Goal: Information Seeking & Learning: Find specific fact

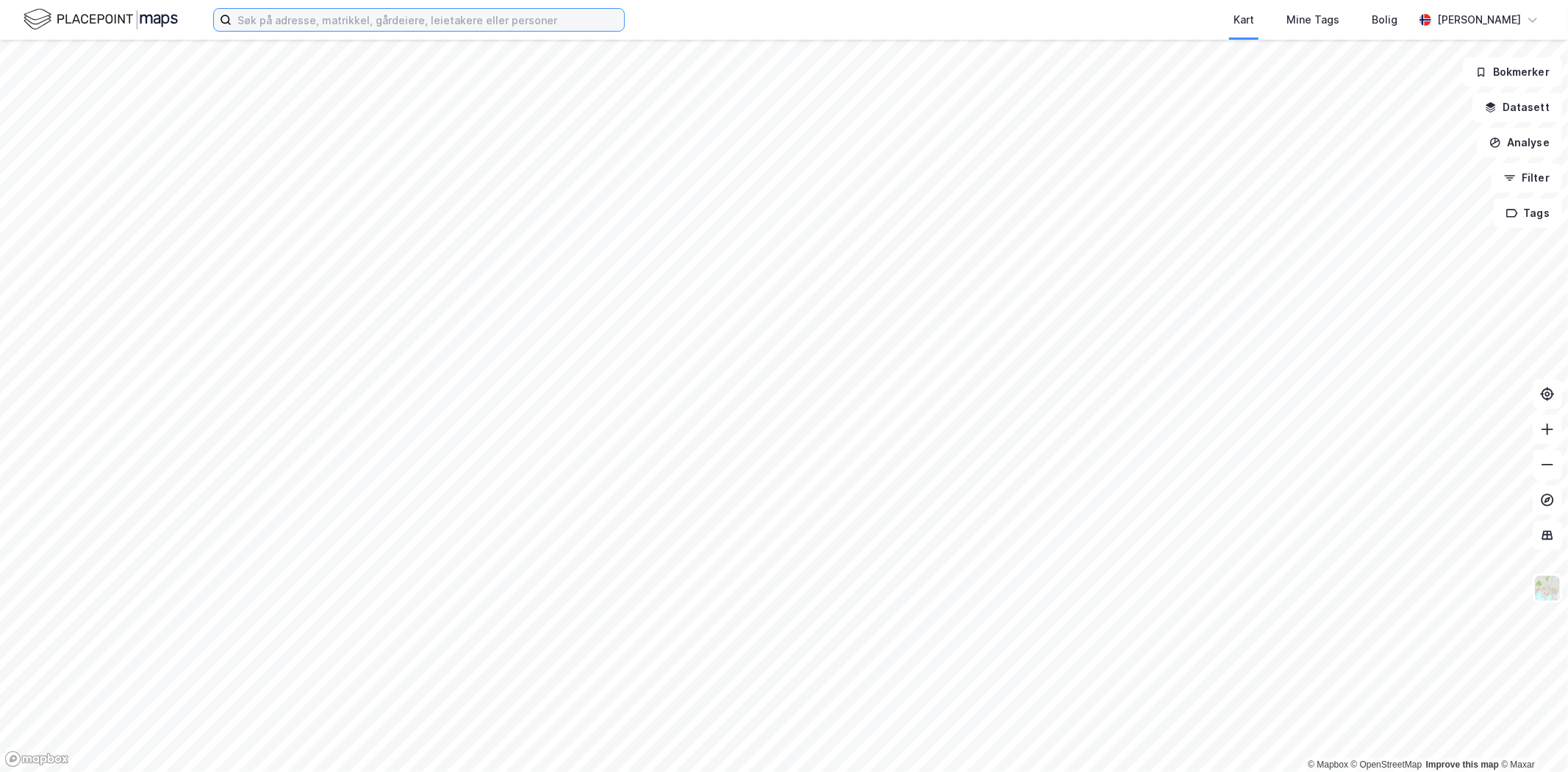
click at [309, 20] on input at bounding box center [428, 20] width 393 height 22
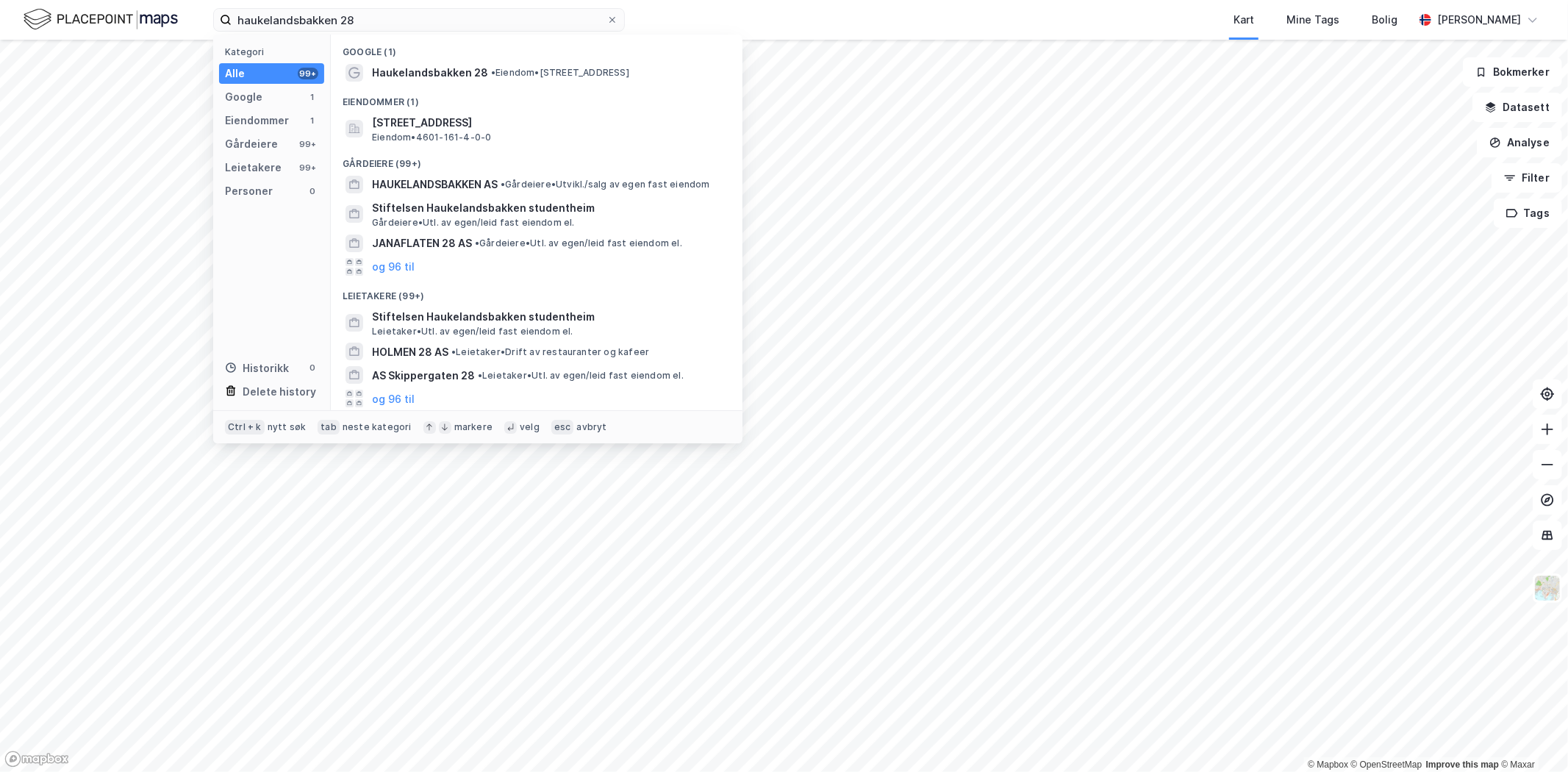
click at [606, 75] on span "• Eiendom • [STREET_ADDRESS]" at bounding box center [560, 72] width 138 height 12
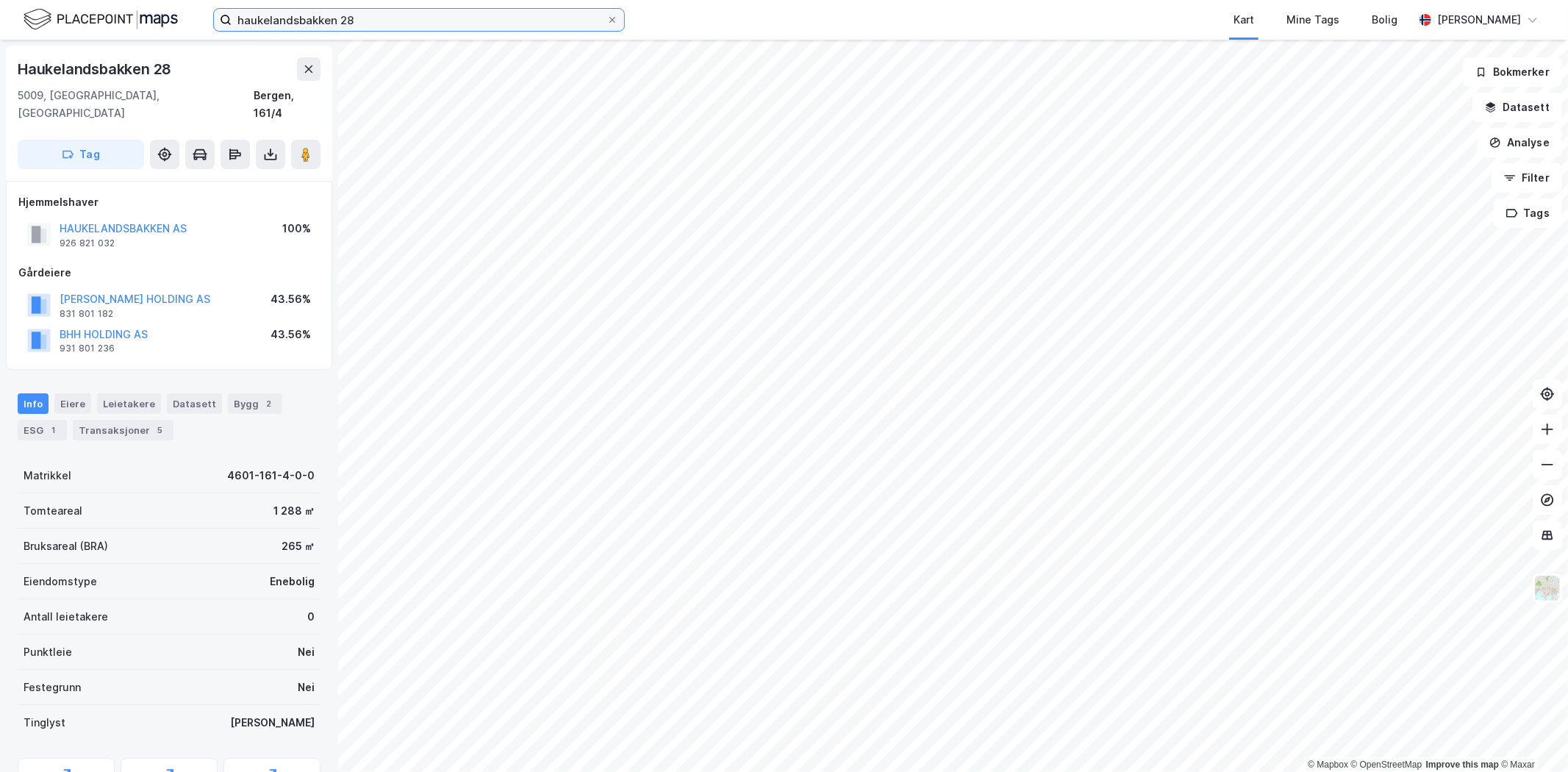
click at [385, 17] on input "haukelandsbakken 28" at bounding box center [418, 20] width 375 height 22
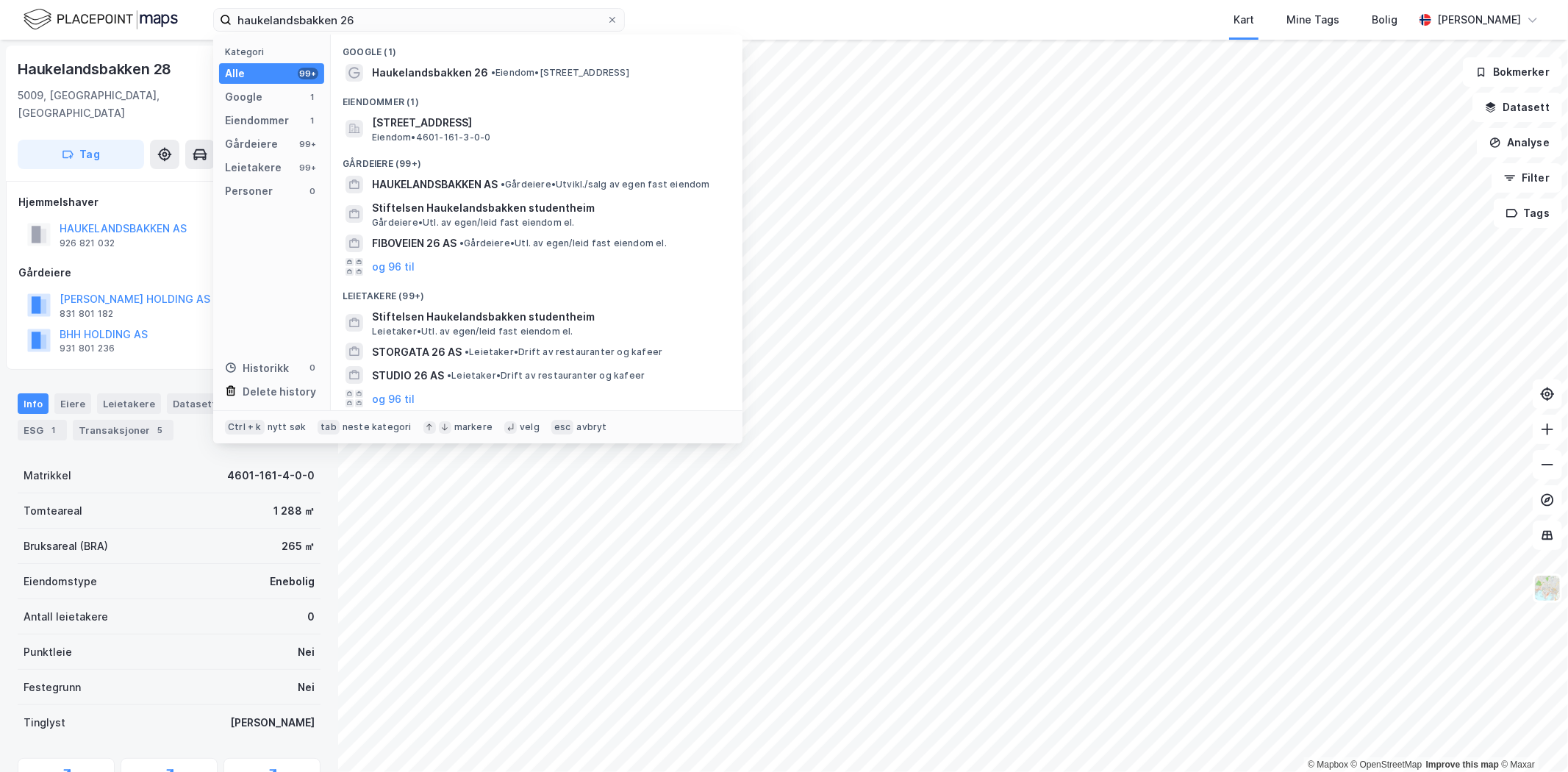
click at [492, 71] on span "•" at bounding box center [492, 72] width 4 height 11
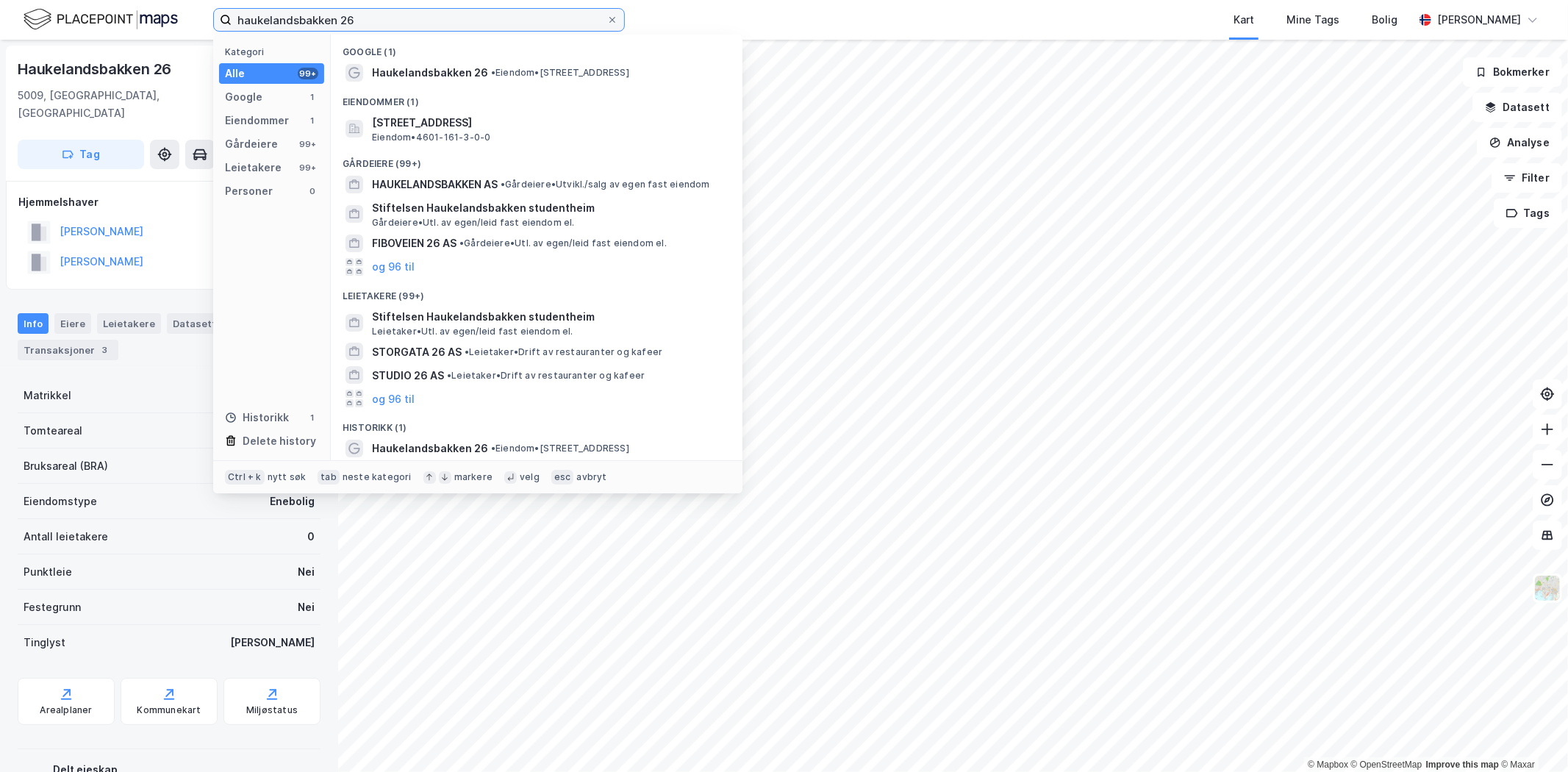
click at [384, 22] on input "haukelandsbakken 26" at bounding box center [418, 20] width 375 height 22
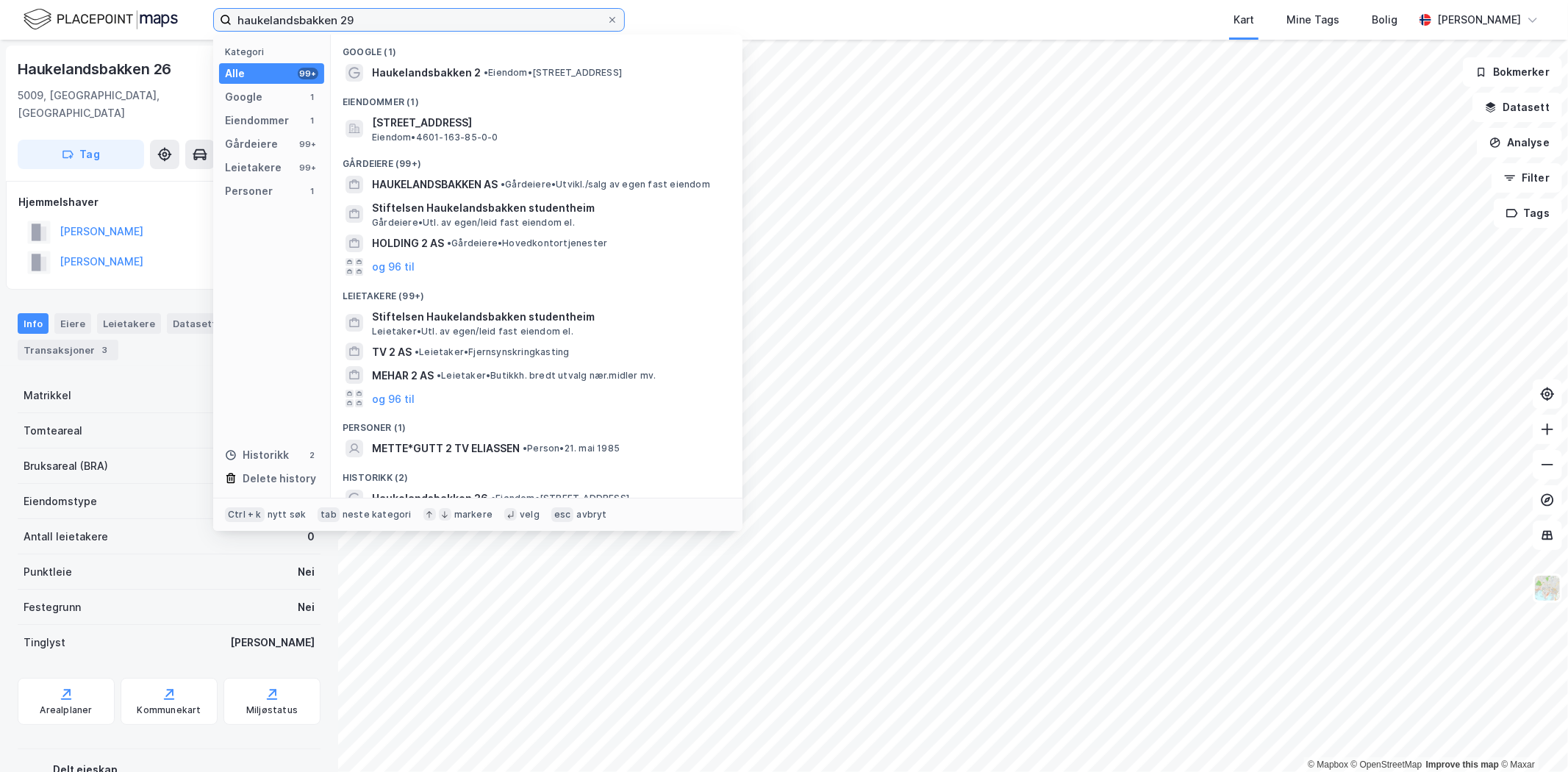
type input "haukelandsbakken 29"
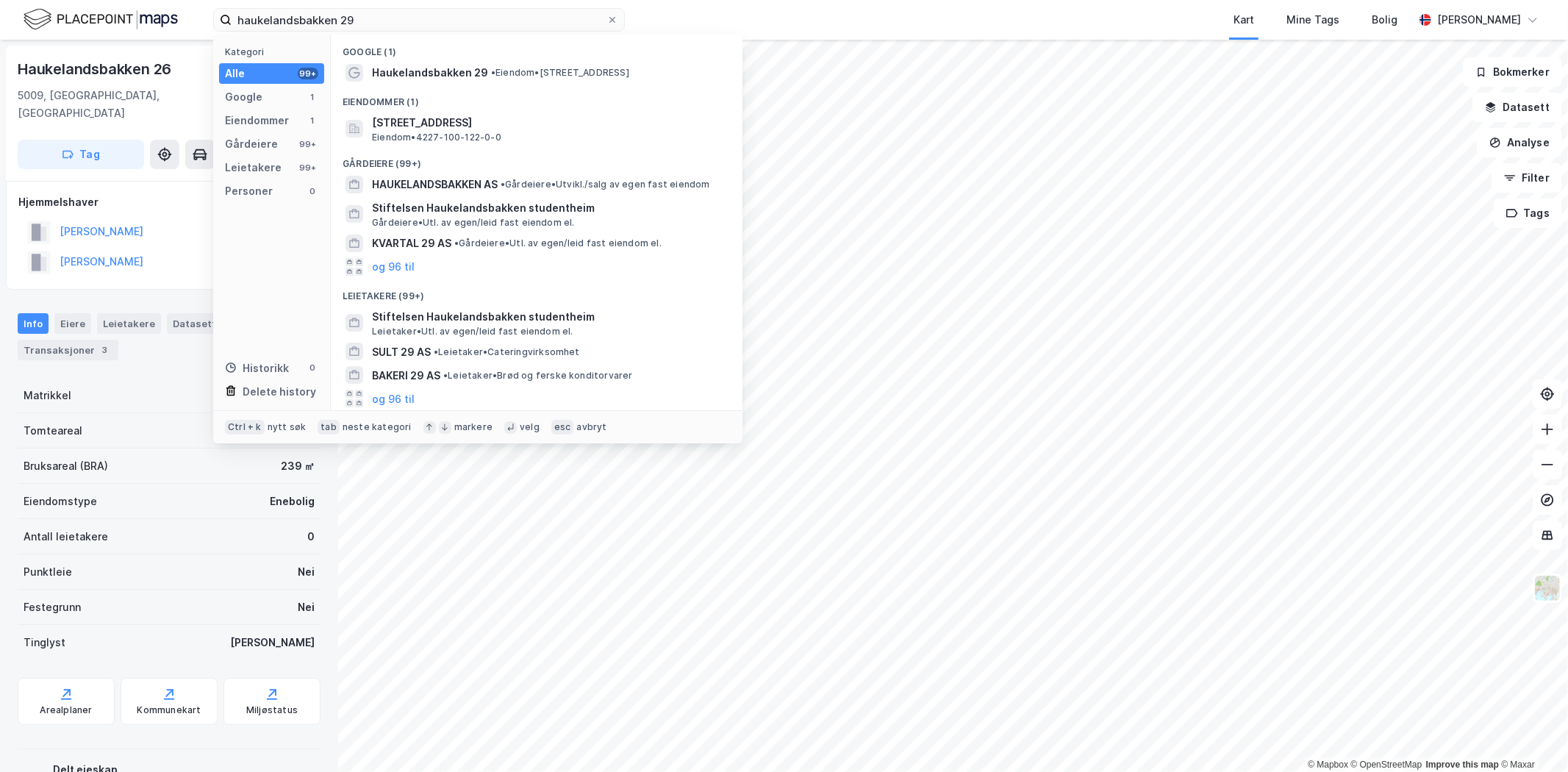
click at [442, 68] on span "Haukelandsbakken 29" at bounding box center [430, 72] width 116 height 17
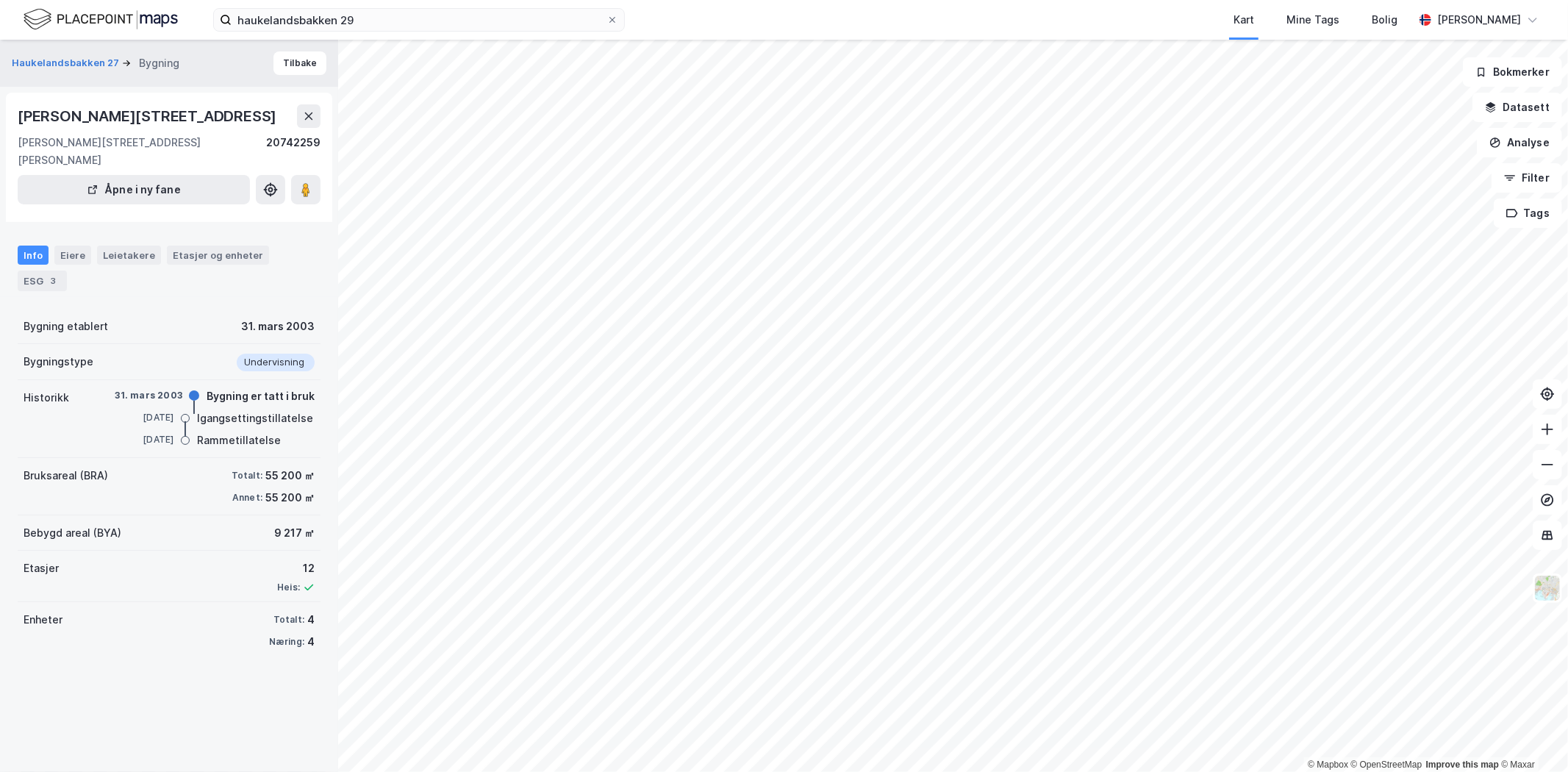
click at [72, 245] on div "Eiere" at bounding box center [72, 255] width 37 height 19
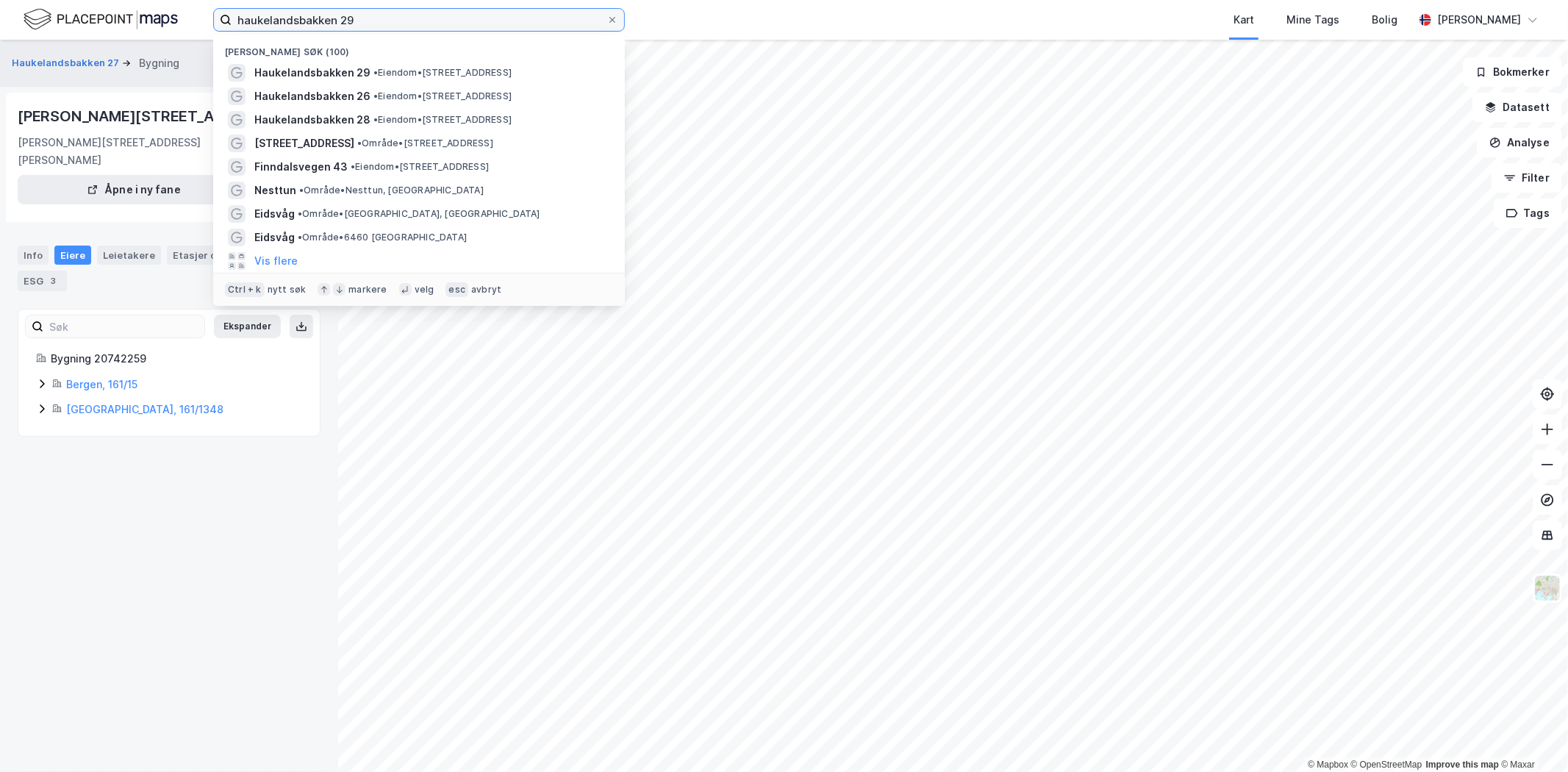
click at [360, 22] on input "haukelandsbakken 29" at bounding box center [418, 20] width 375 height 22
